Goal: Task Accomplishment & Management: Manage account settings

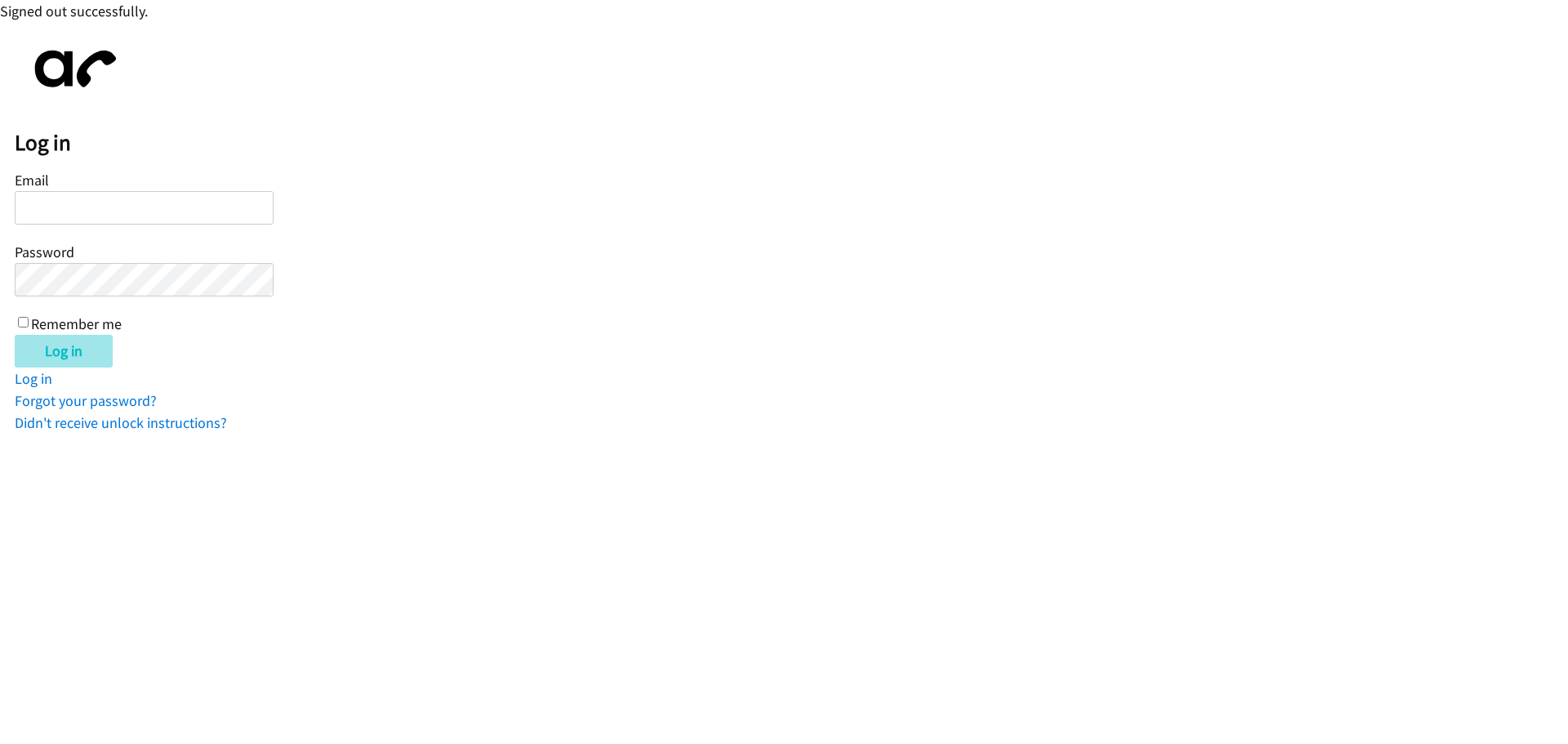
type input "[EMAIL_ADDRESS][DOMAIN_NAME]"
click at [78, 349] on input "Log in" at bounding box center [63, 351] width 98 height 33
type input "[EMAIL_ADDRESS][DOMAIN_NAME]"
click at [55, 352] on input "Log in" at bounding box center [63, 351] width 98 height 33
type input "[EMAIL_ADDRESS][DOMAIN_NAME]"
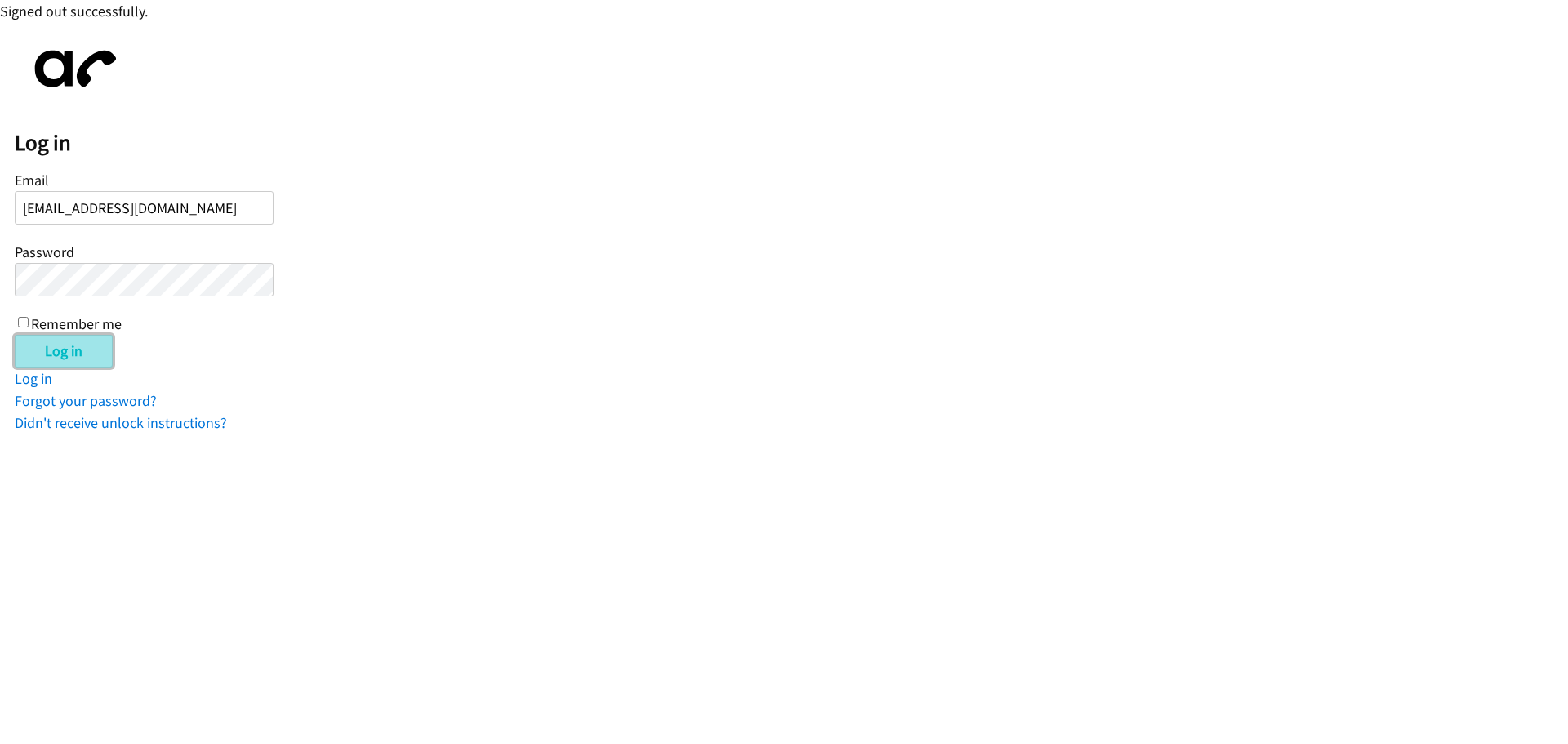
click at [59, 351] on input "Log in" at bounding box center [63, 351] width 98 height 33
